Goal: Task Accomplishment & Management: Manage account settings

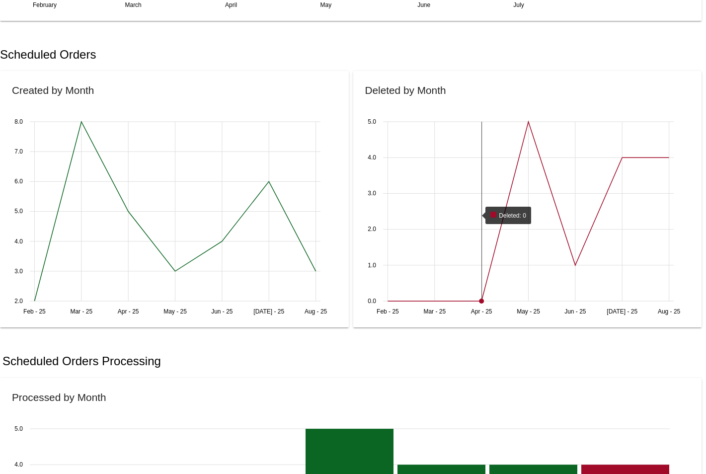
scroll to position [326, 0]
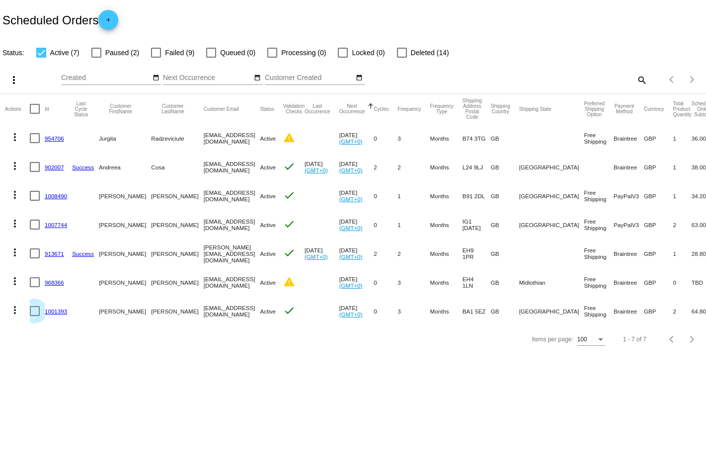
click at [35, 311] on div at bounding box center [35, 311] width 10 height 10
click at [35, 316] on input "checkbox" at bounding box center [34, 316] width 0 height 0
checkbox input "true"
click at [15, 314] on mat-icon "more_vert" at bounding box center [15, 310] width 12 height 12
click at [279, 283] on div at bounding box center [353, 237] width 706 height 474
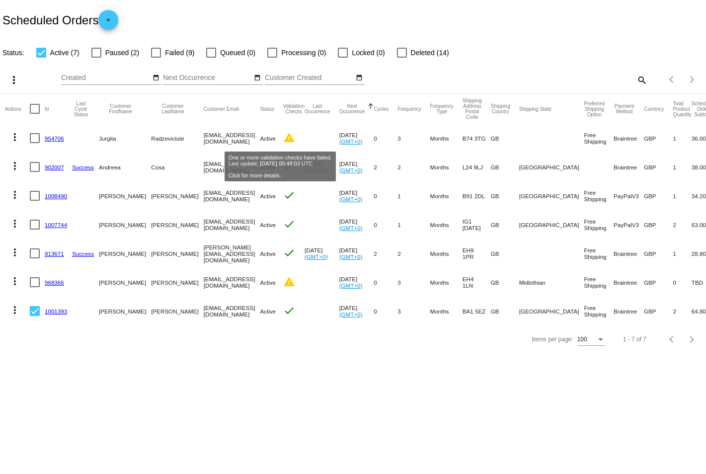
click at [284, 140] on mat-icon "warning" at bounding box center [289, 138] width 12 height 12
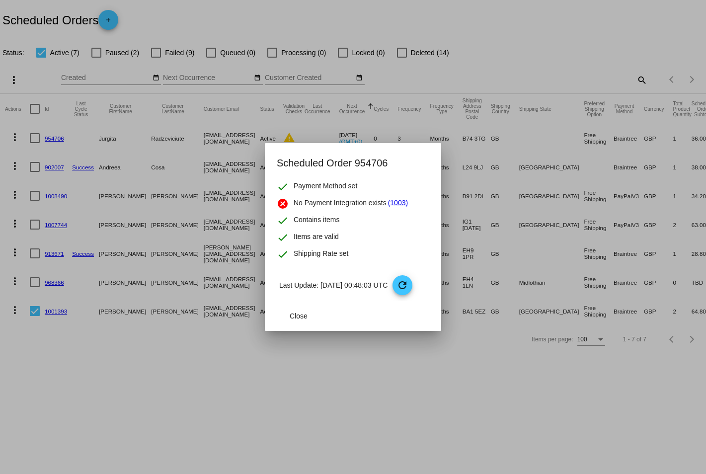
click at [368, 131] on div at bounding box center [353, 237] width 706 height 474
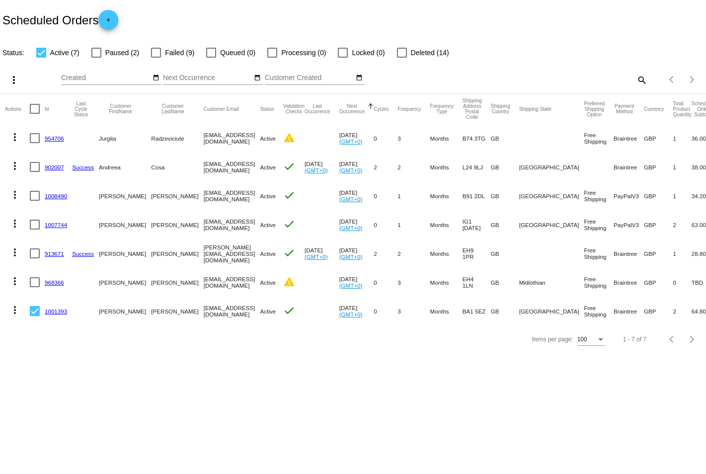
click at [55, 139] on link "954706" at bounding box center [54, 138] width 19 height 6
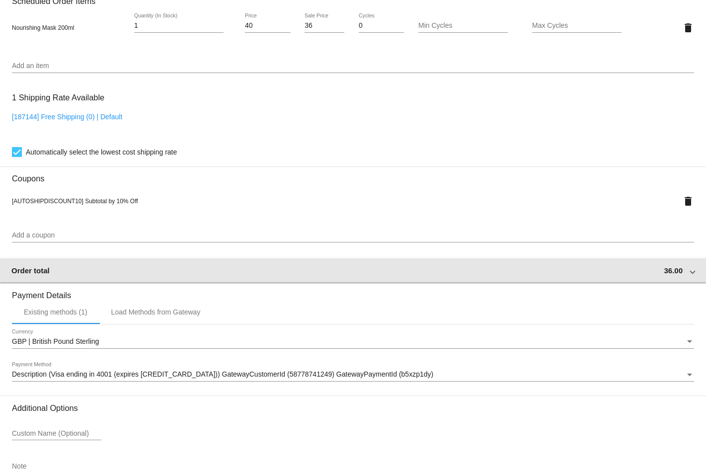
scroll to position [681, 0]
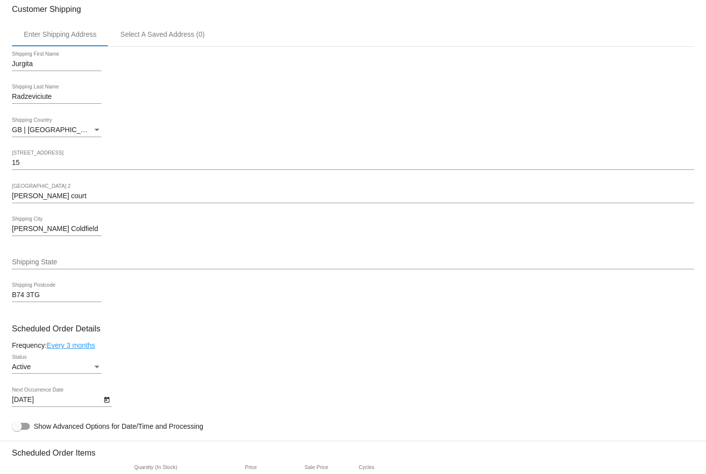
scroll to position [0, 0]
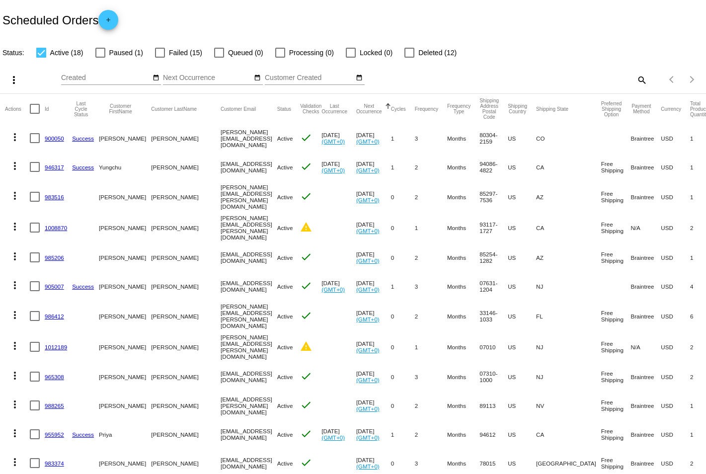
click at [122, 54] on span "Paused (1)" at bounding box center [126, 53] width 34 height 12
click at [100, 58] on input "Paused (1)" at bounding box center [100, 58] width 0 height 0
checkbox input "true"
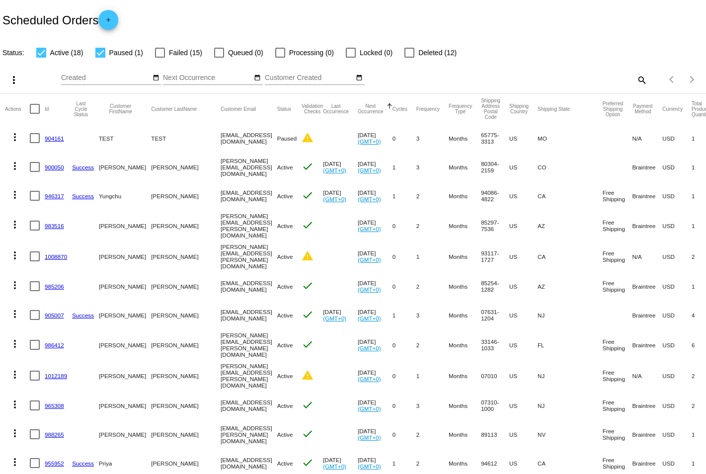
click at [159, 54] on div at bounding box center [160, 53] width 10 height 10
click at [159, 58] on input "Failed (15)" at bounding box center [159, 58] width 0 height 0
checkbox input "true"
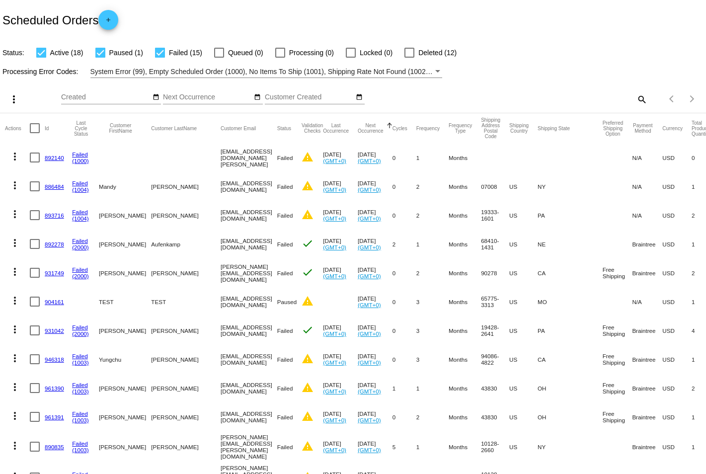
click at [40, 51] on div at bounding box center [41, 53] width 10 height 10
click at [41, 58] on input "Active (18)" at bounding box center [41, 58] width 0 height 0
checkbox input "false"
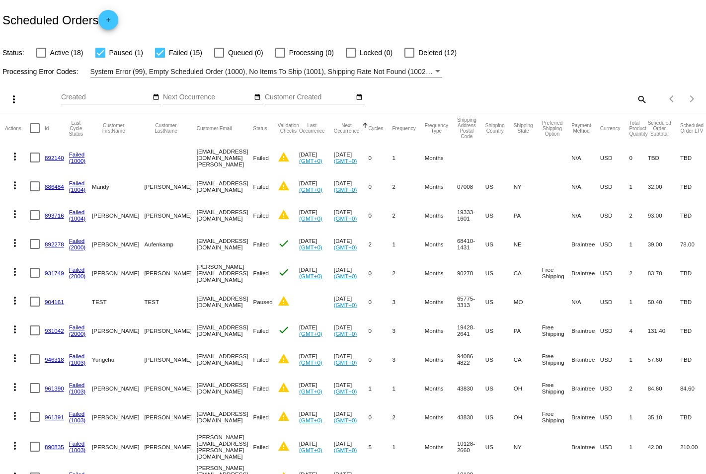
click at [100, 54] on div at bounding box center [100, 53] width 10 height 10
click at [100, 58] on input "Paused (1)" at bounding box center [100, 58] width 0 height 0
checkbox input "false"
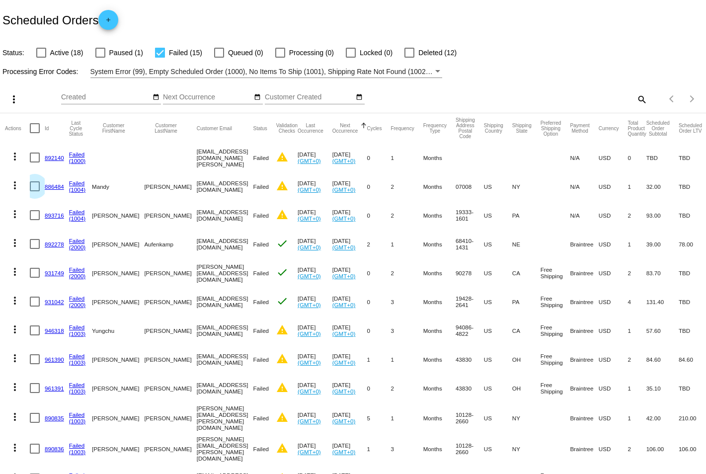
click at [35, 187] on div at bounding box center [35, 186] width 10 height 10
click at [35, 191] on input "checkbox" at bounding box center [34, 191] width 0 height 0
checkbox input "true"
click at [13, 185] on mat-icon "more_vert" at bounding box center [15, 185] width 12 height 12
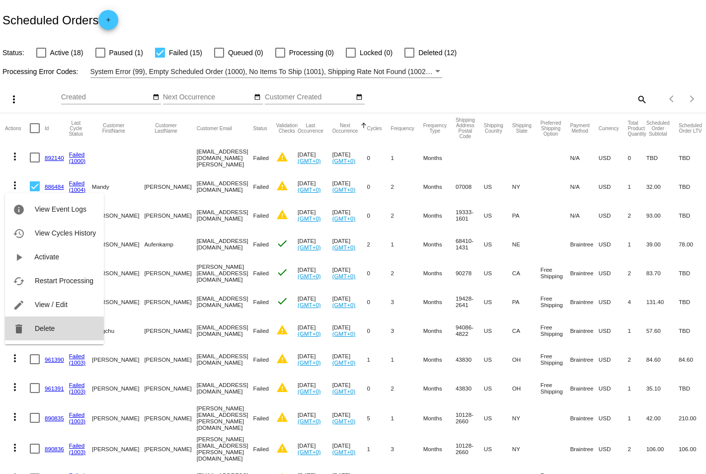
click at [51, 329] on span "Delete" at bounding box center [45, 328] width 20 height 8
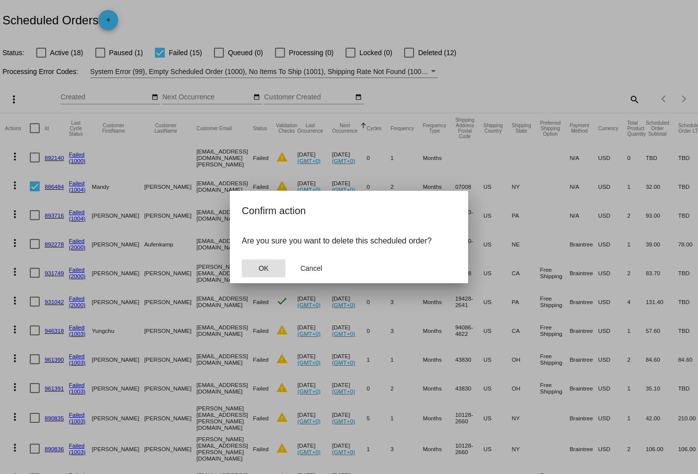
click at [271, 269] on button "OK" at bounding box center [264, 268] width 44 height 18
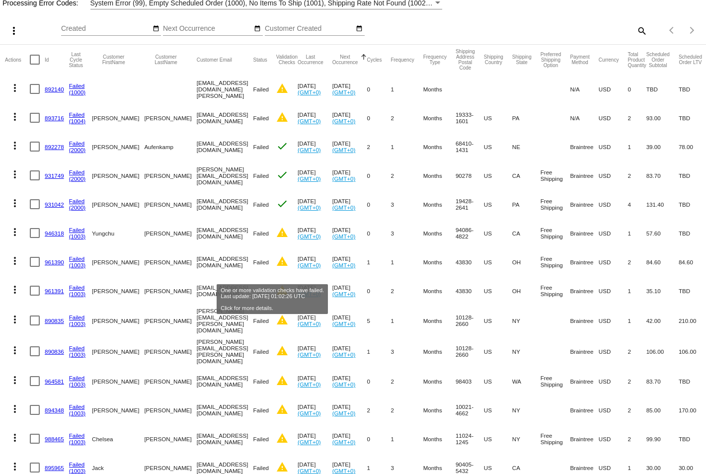
scroll to position [108, 0]
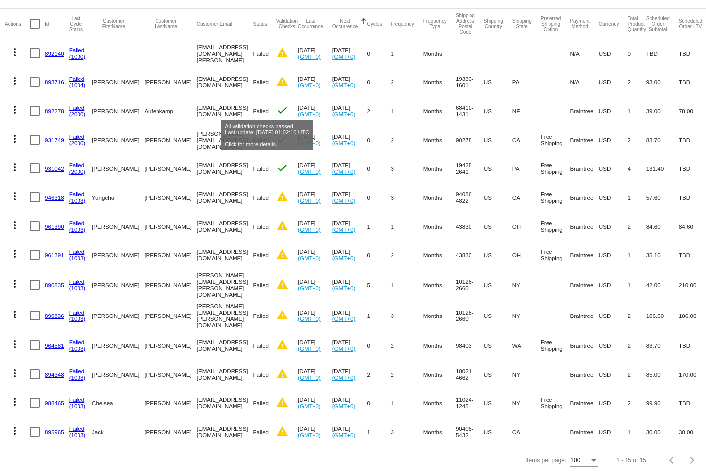
click at [276, 106] on mat-icon "check" at bounding box center [282, 110] width 12 height 12
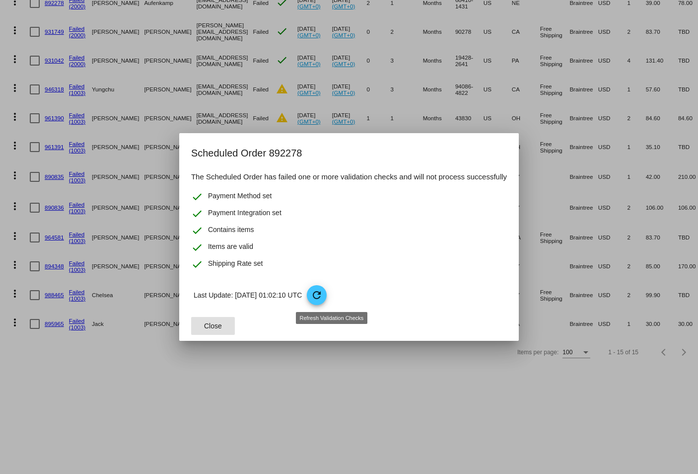
click at [323, 298] on mat-icon "refresh" at bounding box center [317, 295] width 12 height 12
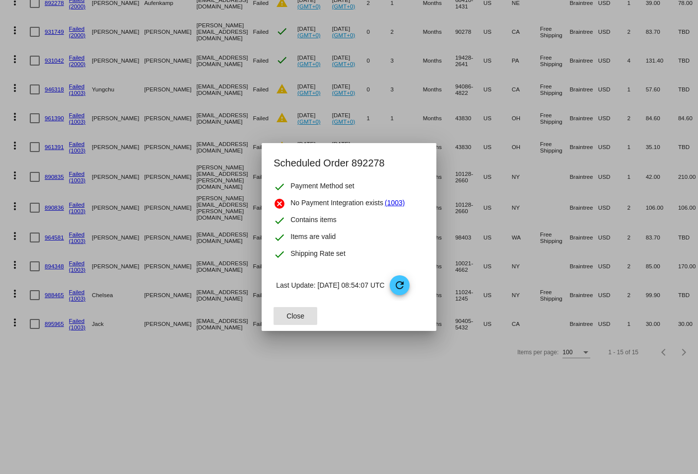
click at [293, 315] on span "Close" at bounding box center [296, 316] width 18 height 8
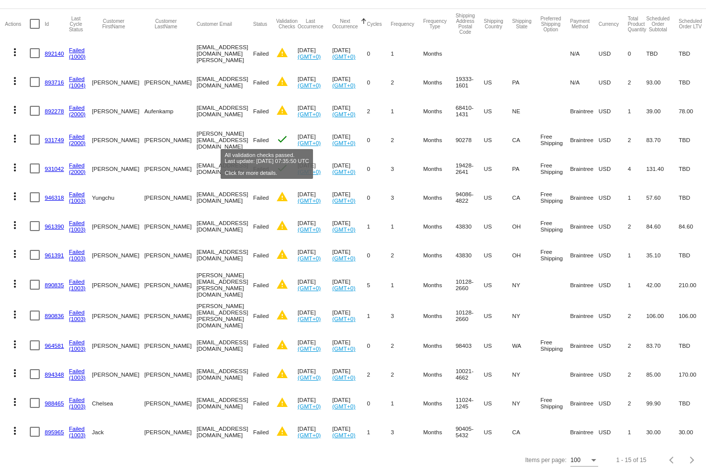
click at [276, 136] on mat-icon "check" at bounding box center [282, 139] width 12 height 12
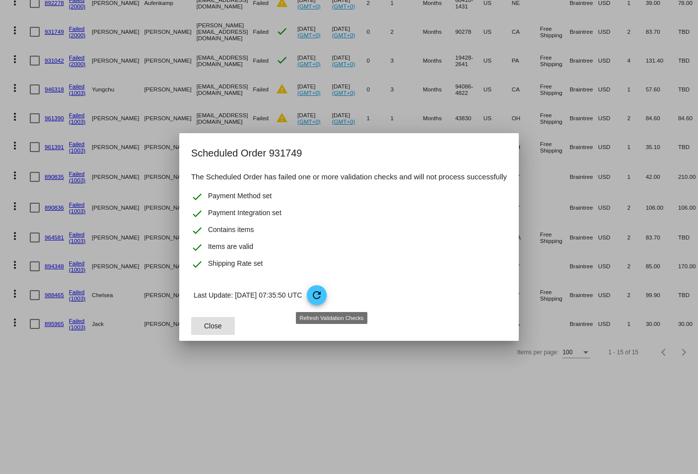
click at [323, 294] on mat-icon "refresh" at bounding box center [317, 295] width 12 height 12
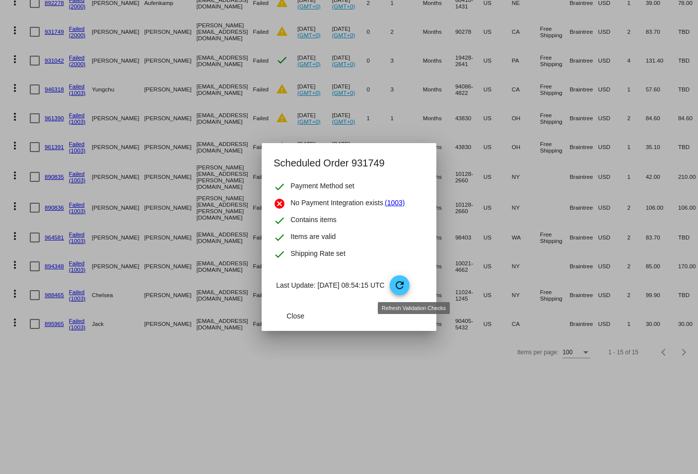
click at [406, 289] on mat-icon "refresh" at bounding box center [400, 285] width 12 height 12
click at [302, 312] on span "Close" at bounding box center [296, 316] width 18 height 8
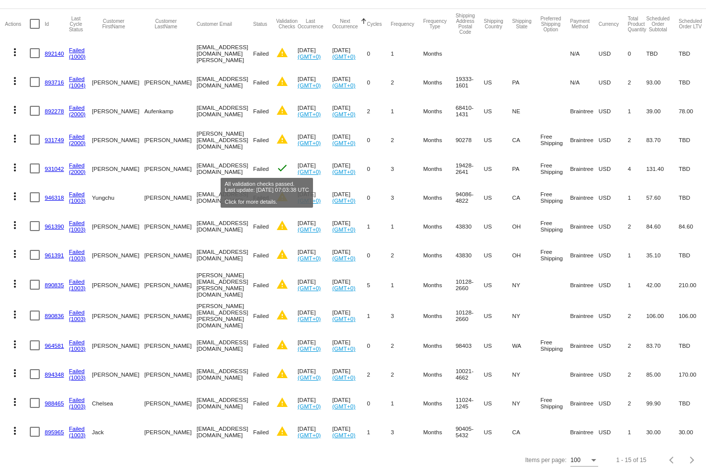
click at [276, 165] on mat-icon "check" at bounding box center [282, 168] width 12 height 12
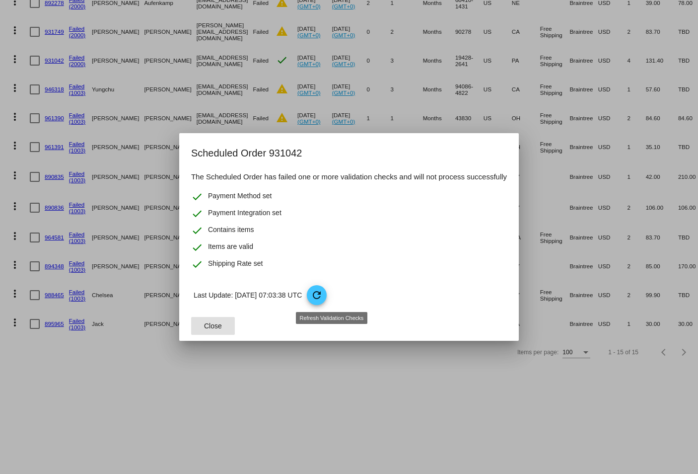
click at [323, 296] on mat-icon "refresh" at bounding box center [317, 295] width 12 height 12
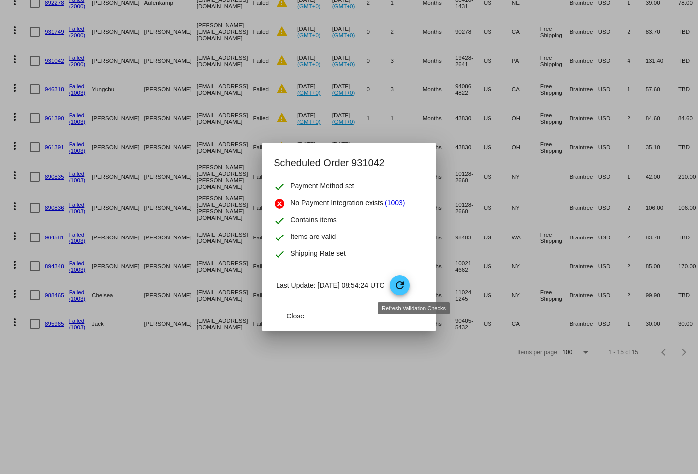
click at [406, 288] on mat-icon "refresh" at bounding box center [400, 285] width 12 height 12
click at [292, 317] on span "Close" at bounding box center [296, 316] width 18 height 8
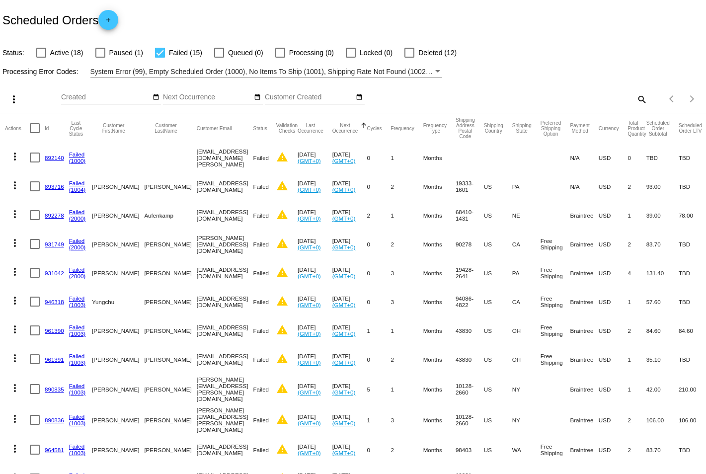
scroll to position [0, 0]
click at [102, 54] on div at bounding box center [100, 53] width 10 height 10
click at [100, 58] on input "Paused (1)" at bounding box center [100, 58] width 0 height 0
checkbox input "true"
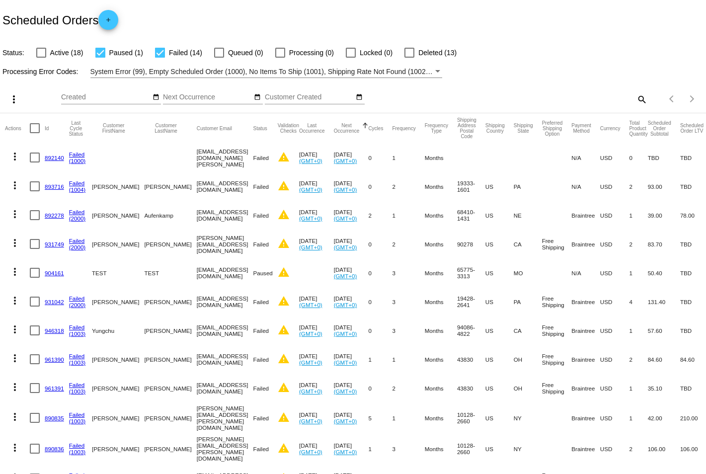
click at [163, 53] on div at bounding box center [160, 53] width 10 height 10
click at [160, 58] on input "Failed (14)" at bounding box center [159, 58] width 0 height 0
checkbox input "false"
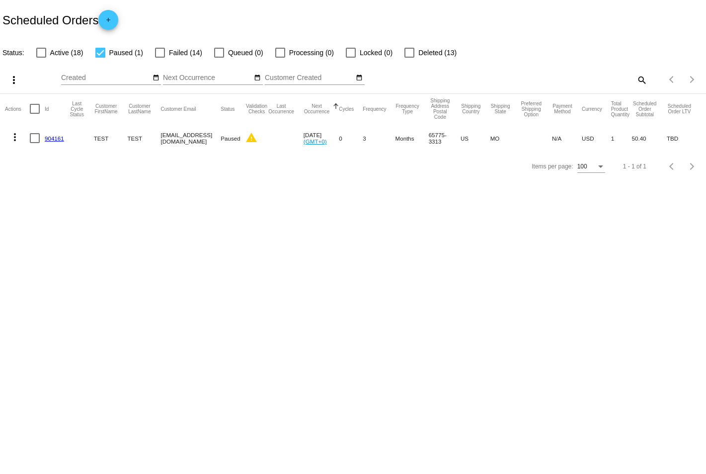
click at [15, 137] on mat-icon "more_vert" at bounding box center [15, 137] width 12 height 12
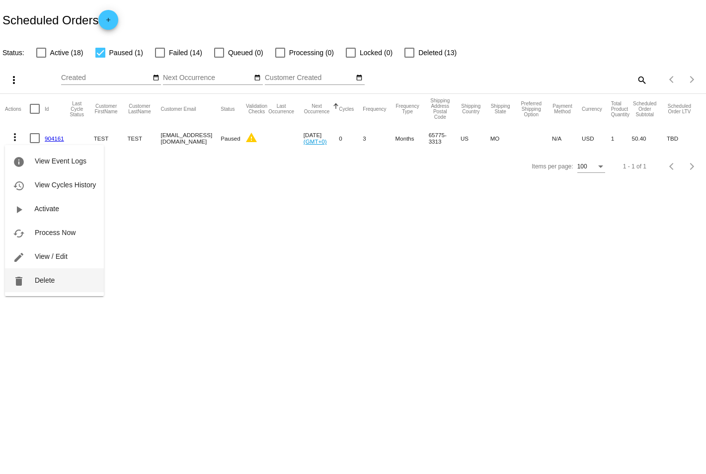
click at [46, 280] on span "Delete" at bounding box center [45, 280] width 20 height 8
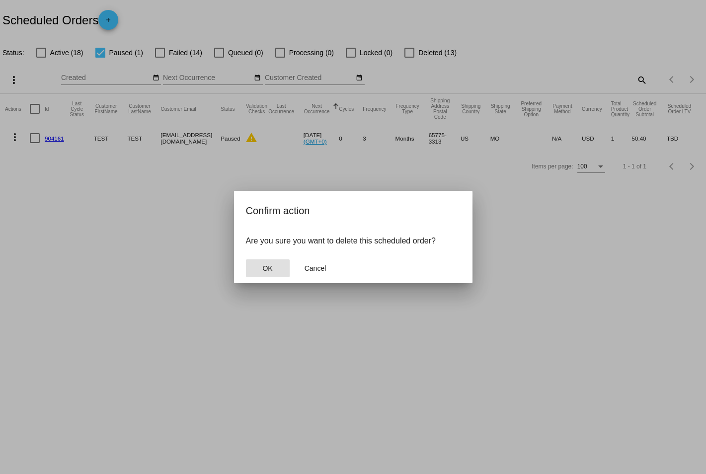
click at [269, 275] on button "OK" at bounding box center [268, 268] width 44 height 18
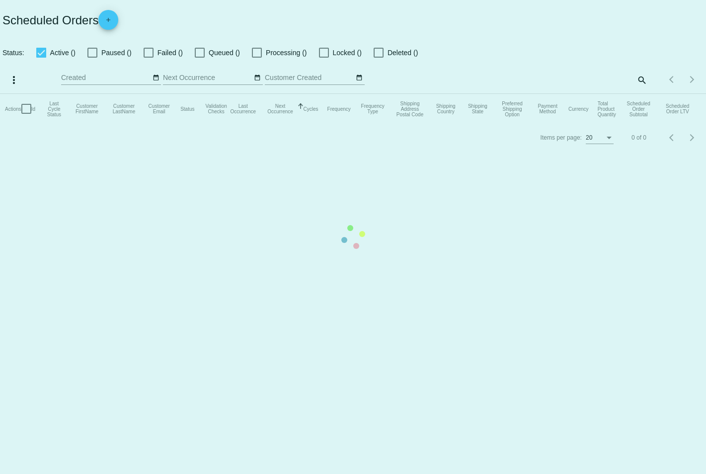
checkbox input "false"
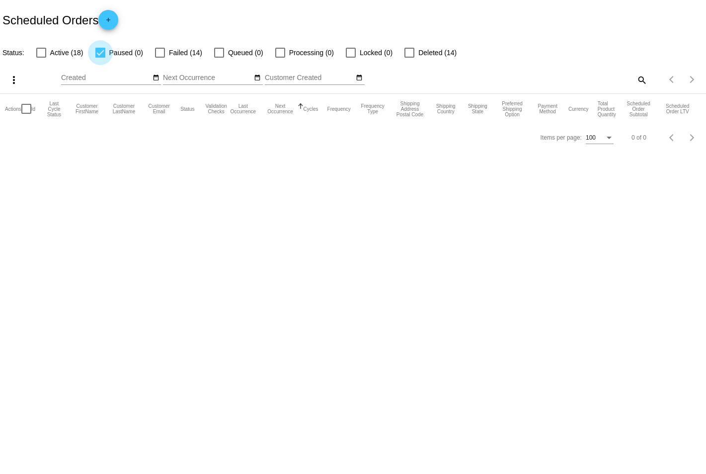
click at [99, 54] on div at bounding box center [100, 53] width 10 height 10
click at [100, 58] on input "Paused (0)" at bounding box center [100, 58] width 0 height 0
checkbox input "false"
click at [160, 55] on div at bounding box center [160, 53] width 10 height 10
click at [160, 58] on input "Failed (14)" at bounding box center [159, 58] width 0 height 0
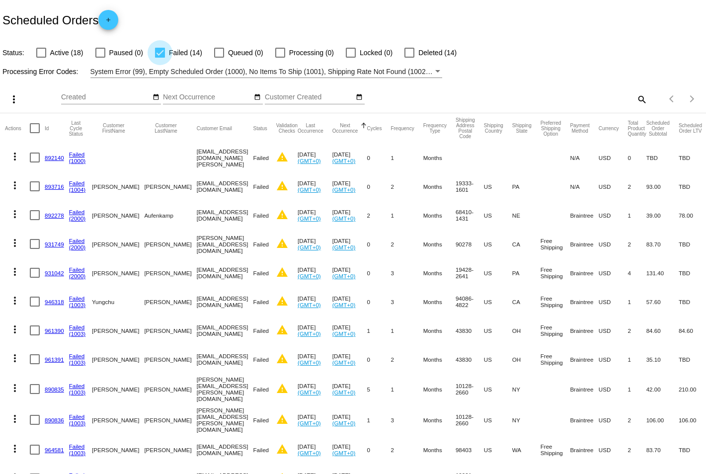
click at [157, 51] on div at bounding box center [160, 53] width 10 height 10
click at [159, 58] on input "Failed (14)" at bounding box center [159, 58] width 0 height 0
checkbox input "false"
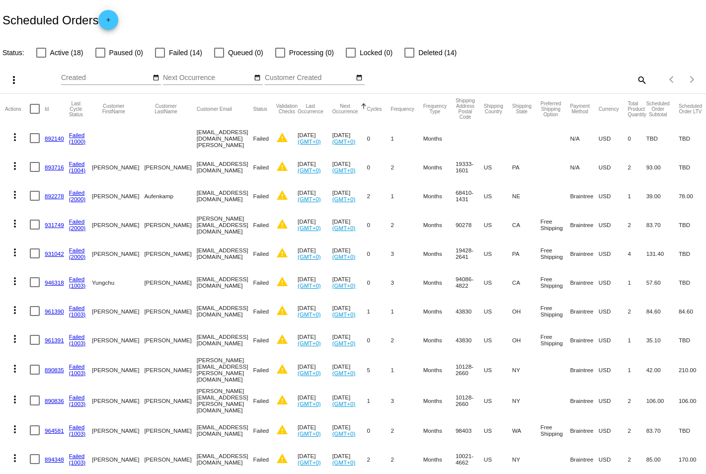
click at [41, 94] on mat-table "Actions Id Last Cycle Status Customer FirstName Customer LastName Customer Emai…" at bounding box center [353, 312] width 706 height 437
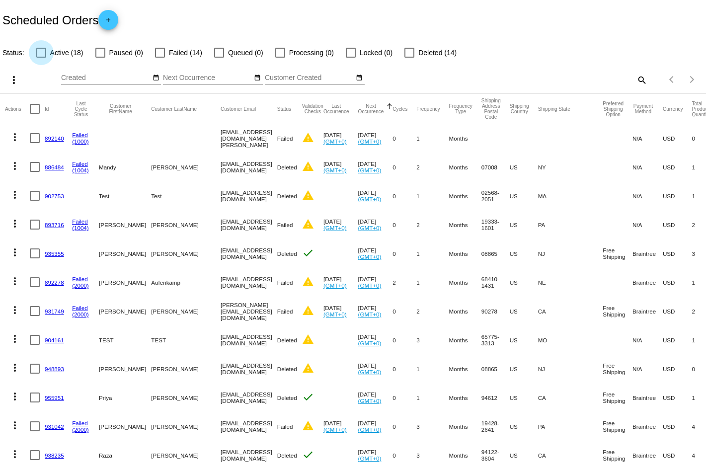
click at [41, 52] on div at bounding box center [41, 53] width 10 height 10
click at [41, 58] on input "Active (18)" at bounding box center [41, 58] width 0 height 0
checkbox input "true"
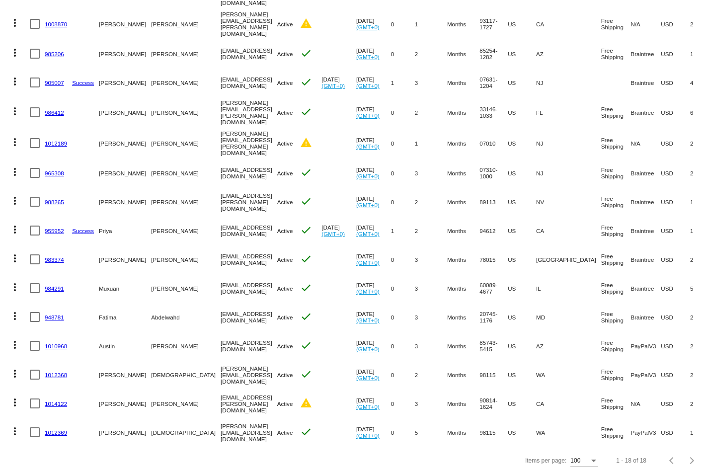
scroll to position [204, 0]
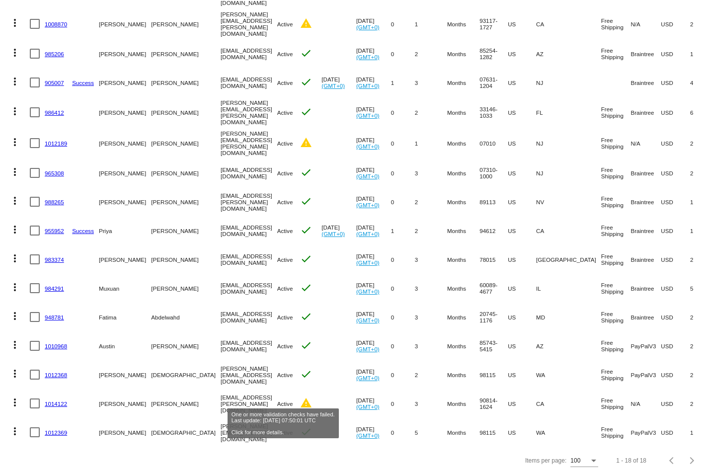
click at [300, 397] on mat-icon "warning" at bounding box center [306, 403] width 12 height 12
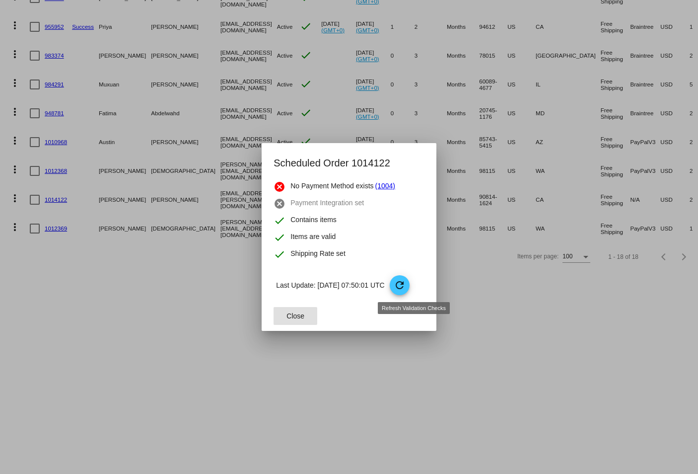
click at [406, 288] on mat-icon "refresh" at bounding box center [400, 285] width 12 height 12
click at [295, 318] on span "Close" at bounding box center [296, 316] width 18 height 8
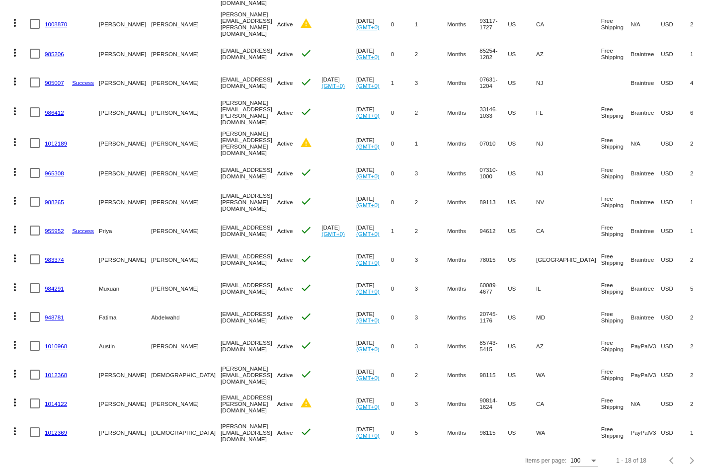
click at [53, 400] on link "1014122" at bounding box center [56, 403] width 22 height 6
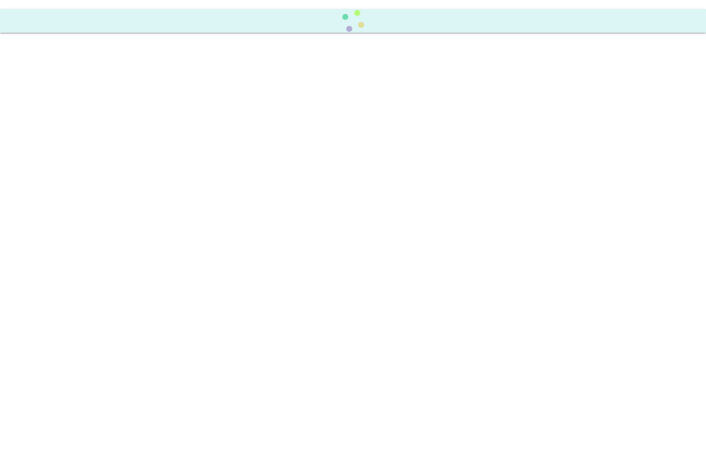
click at [53, 392] on body at bounding box center [353, 237] width 706 height 474
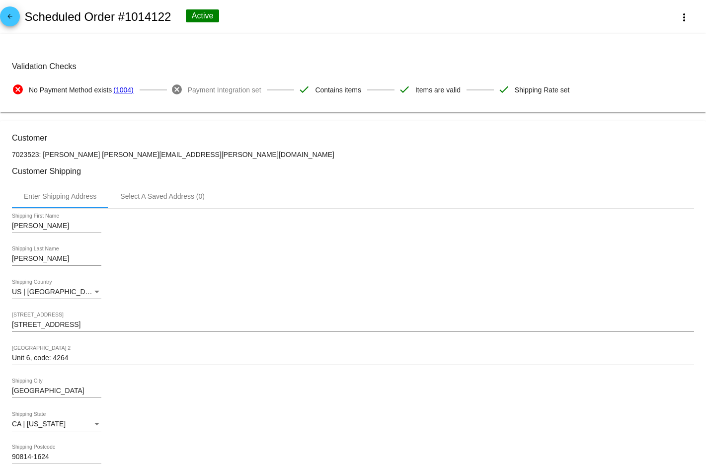
click at [279, 212] on div "[PERSON_NAME] Shipping First Name [PERSON_NAME] Shipping Last Name [GEOGRAPHIC_…" at bounding box center [353, 343] width 682 height 269
drag, startPoint x: 169, startPoint y: 19, endPoint x: 24, endPoint y: 16, distance: 145.1
click at [24, 16] on div "arrow_back Scheduled Order #1014122 Active more_vert" at bounding box center [353, 17] width 706 height 34
copy h2 "Scheduled Order #1014122"
